Goal: Task Accomplishment & Management: Use online tool/utility

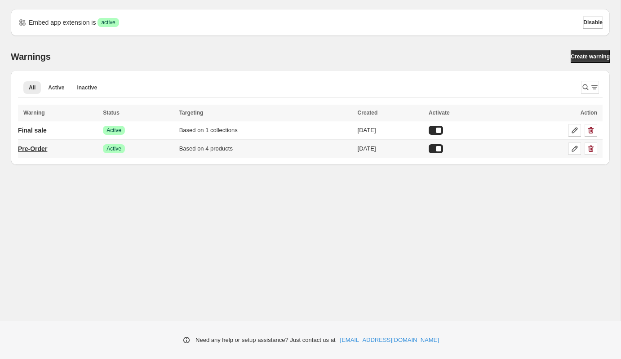
click at [41, 148] on p "Pre-Order" at bounding box center [32, 148] width 29 height 9
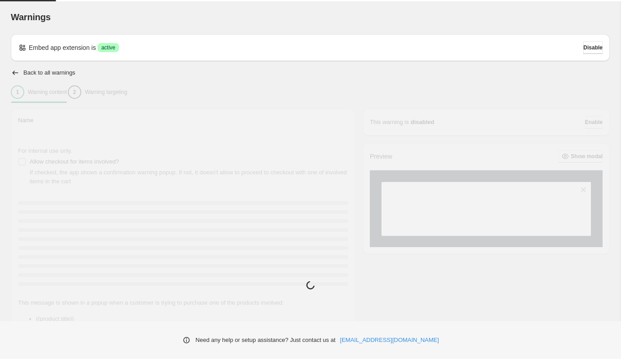
type input "*********"
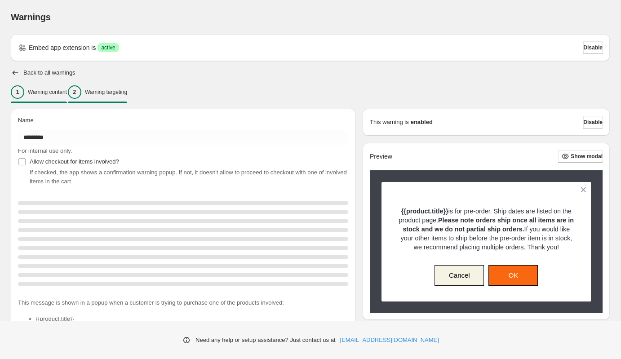
click at [127, 91] on p "Warning targeting" at bounding box center [106, 91] width 42 height 7
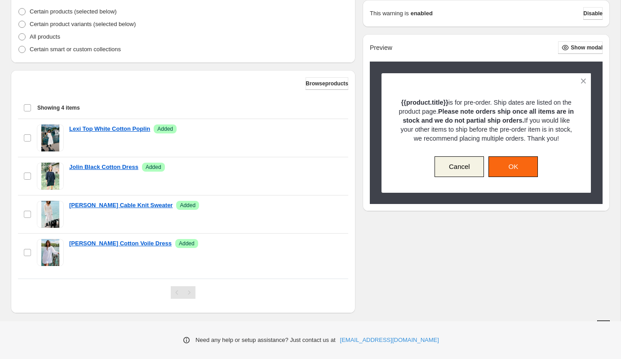
scroll to position [241, 0]
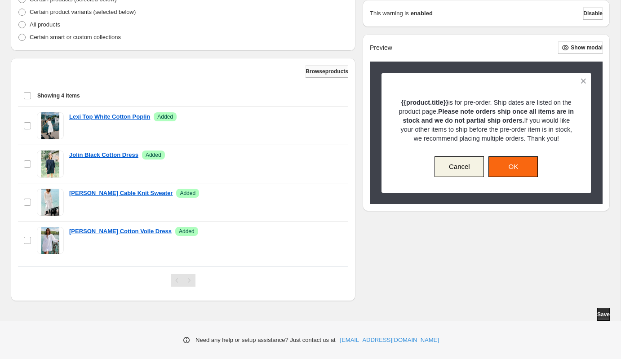
click at [319, 71] on span "Browse products" at bounding box center [326, 71] width 43 height 7
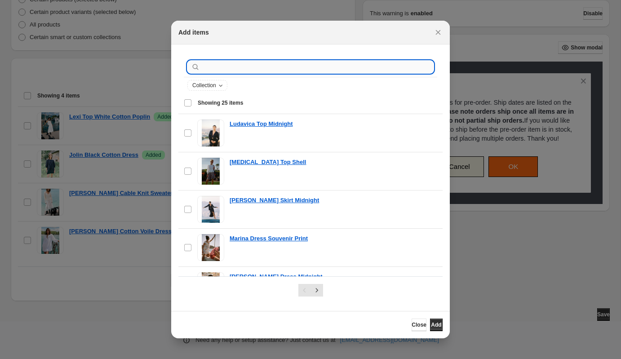
click at [262, 66] on input ":r1a:" at bounding box center [318, 67] width 232 height 13
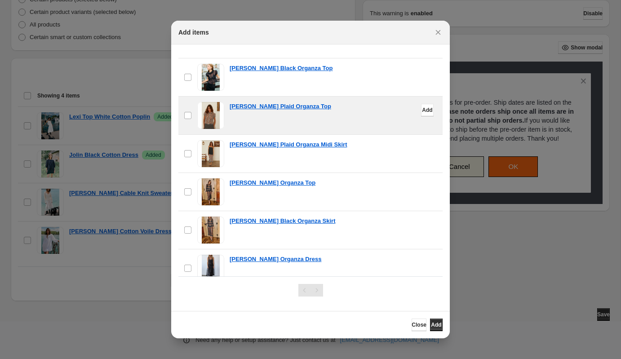
scroll to position [66, 0]
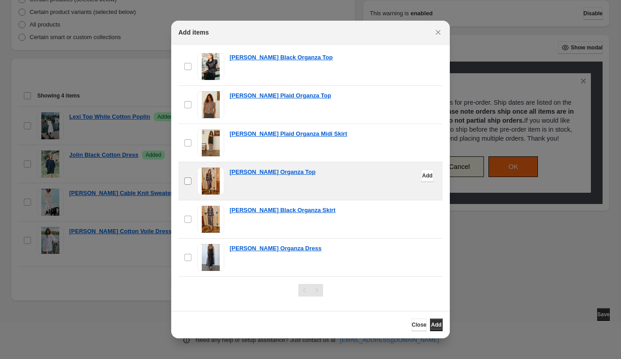
type input "*******"
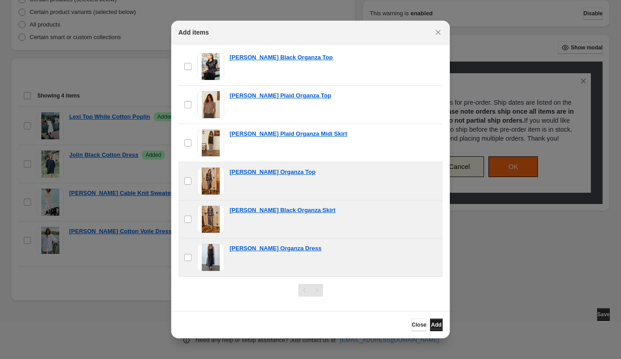
click at [431, 325] on span "Add" at bounding box center [436, 324] width 10 height 7
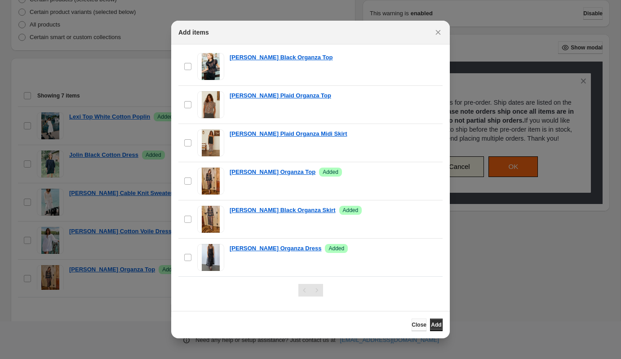
click at [411, 325] on span "Close" at bounding box center [418, 324] width 15 height 7
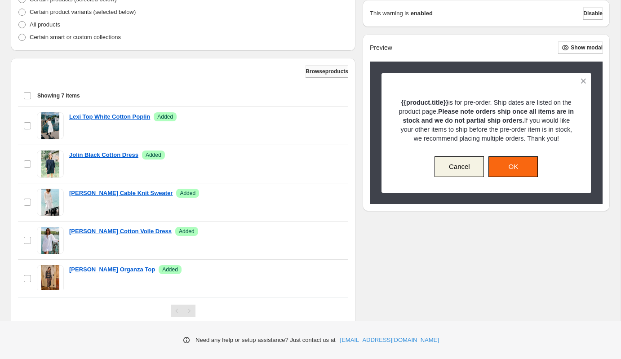
click at [317, 72] on span "Browse products" at bounding box center [326, 71] width 43 height 7
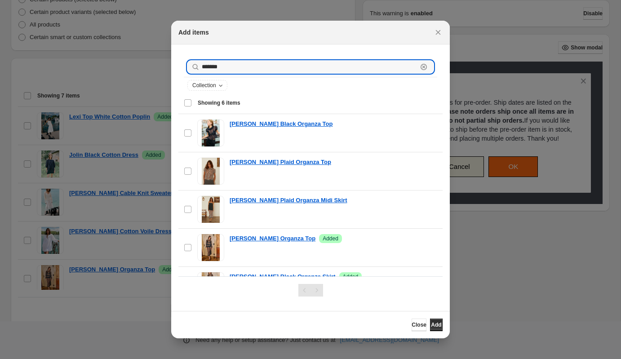
drag, startPoint x: 236, startPoint y: 69, endPoint x: 178, endPoint y: 66, distance: 58.4
click at [178, 66] on section "******* Clear Collection Showing 6 items Select all 6 items Showing 6 items Sel…" at bounding box center [310, 177] width 278 height 266
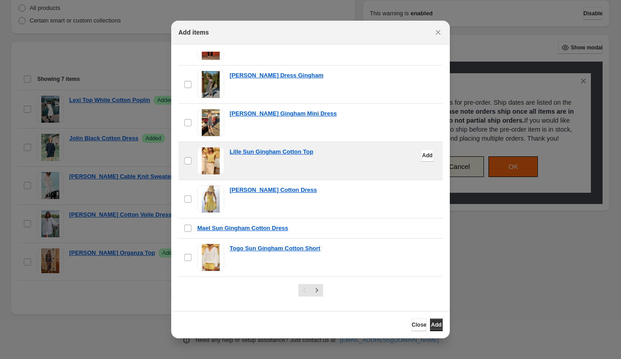
scroll to position [272, 0]
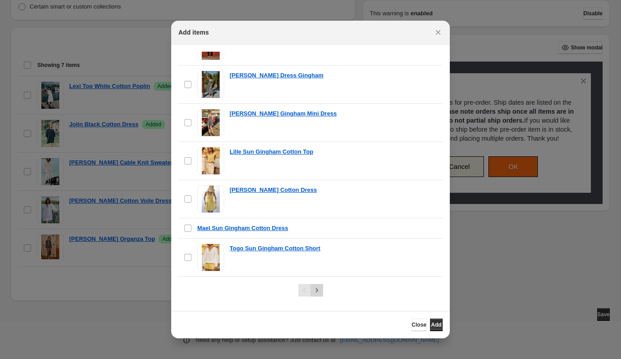
type input "*******"
click at [317, 289] on icon "Next" at bounding box center [316, 290] width 9 height 9
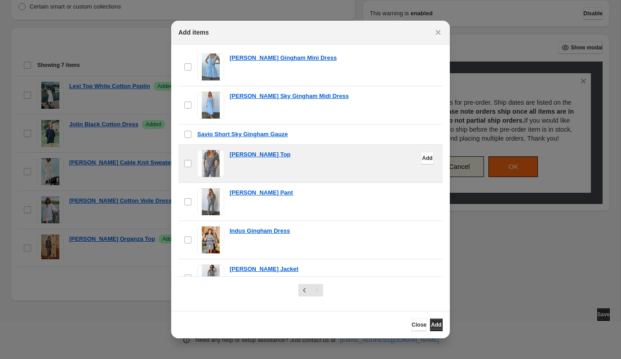
scroll to position [201, 0]
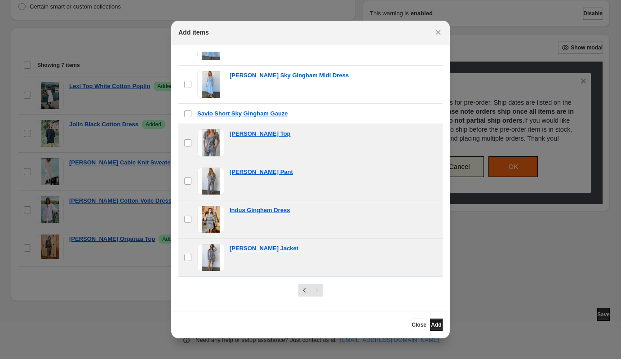
click at [435, 325] on span "Add" at bounding box center [436, 324] width 10 height 7
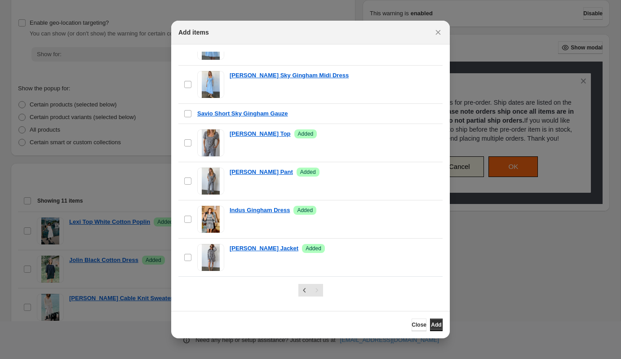
scroll to position [272, 0]
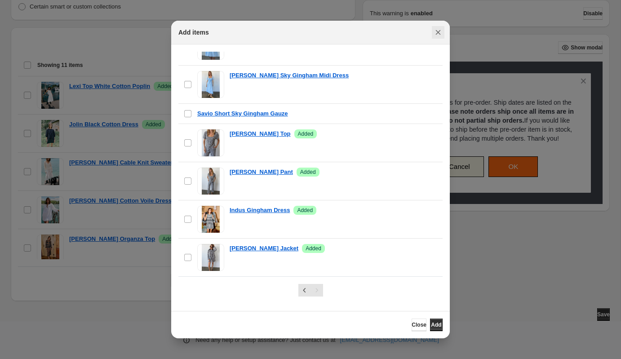
click at [440, 31] on icon "Close" at bounding box center [437, 32] width 9 height 9
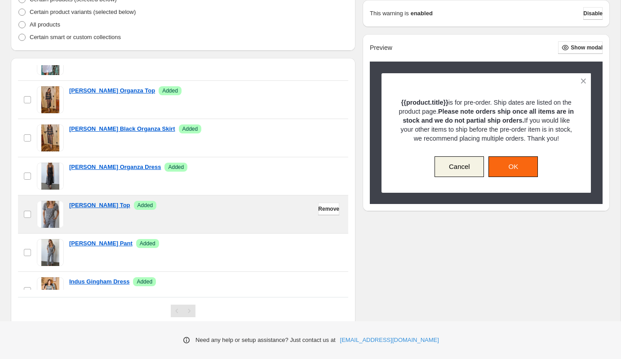
scroll to position [0, 0]
